Goal: Task Accomplishment & Management: Use online tool/utility

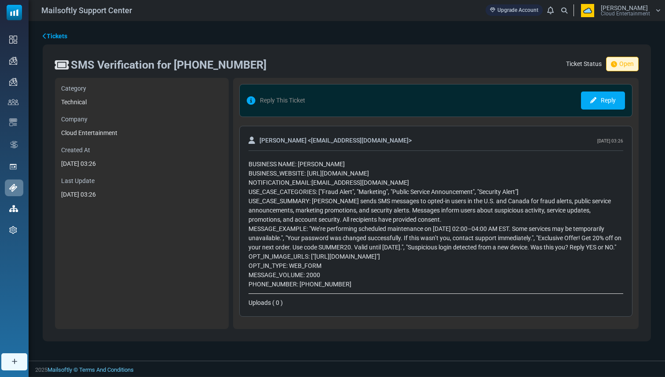
click at [129, 59] on div "SMS Verification for [PHONE_NUMBER]" at bounding box center [169, 65] width 196 height 17
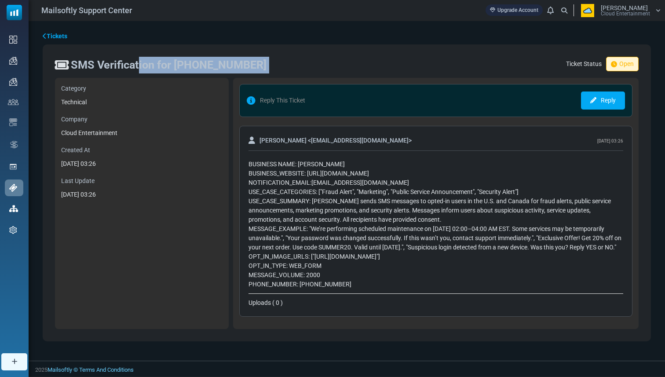
click at [129, 59] on div "SMS Verification for [PHONE_NUMBER]" at bounding box center [169, 65] width 196 height 17
click at [135, 49] on div "SMS Verification for [PHONE_NUMBER] Ticket Status Open Category Technical Compa…" at bounding box center [347, 192] width 608 height 297
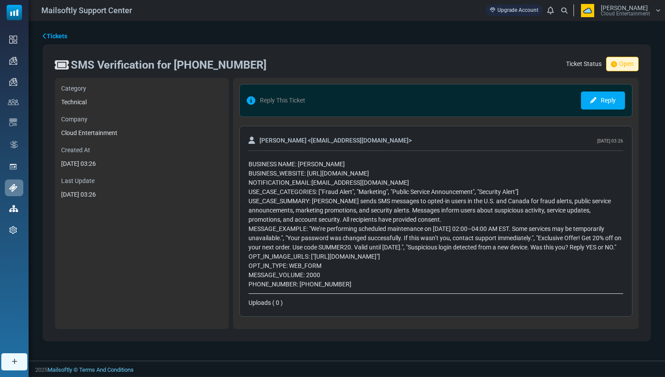
click at [135, 69] on div "SMS Verification for [PHONE_NUMBER]" at bounding box center [169, 65] width 196 height 17
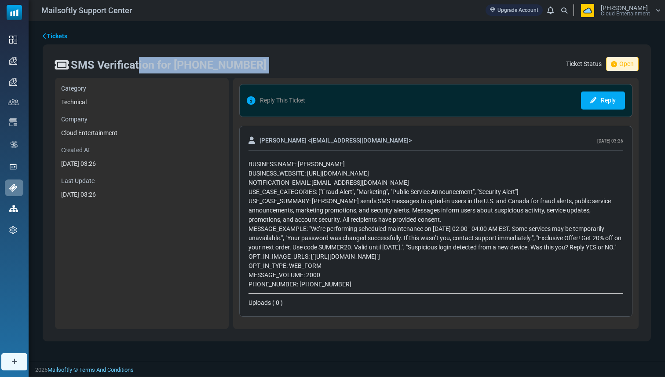
click at [135, 69] on div "SMS Verification for [PHONE_NUMBER]" at bounding box center [169, 65] width 196 height 17
click at [143, 53] on div "SMS Verification for [PHONE_NUMBER] Ticket Status Open Category Technical Compa…" at bounding box center [347, 192] width 608 height 297
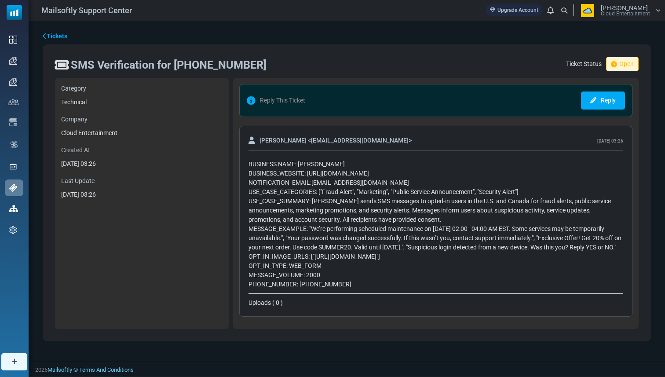
click at [140, 66] on div "SMS Verification for [PHONE_NUMBER]" at bounding box center [169, 65] width 196 height 17
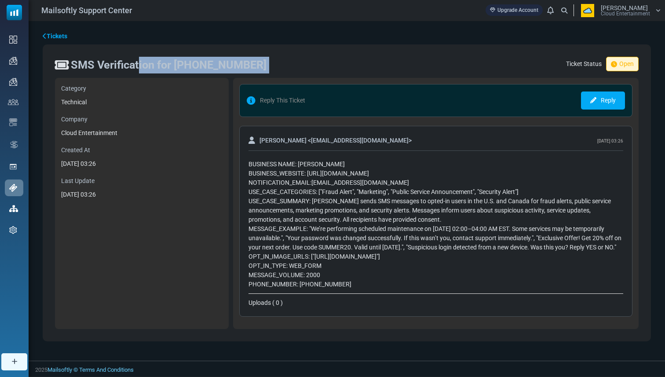
click at [140, 66] on div "SMS Verification for [PHONE_NUMBER]" at bounding box center [169, 65] width 196 height 17
click at [145, 41] on div "Tickets SMS Verification for [PHONE_NUMBER] Ticket Status Open Category Technic…" at bounding box center [347, 184] width 636 height 327
